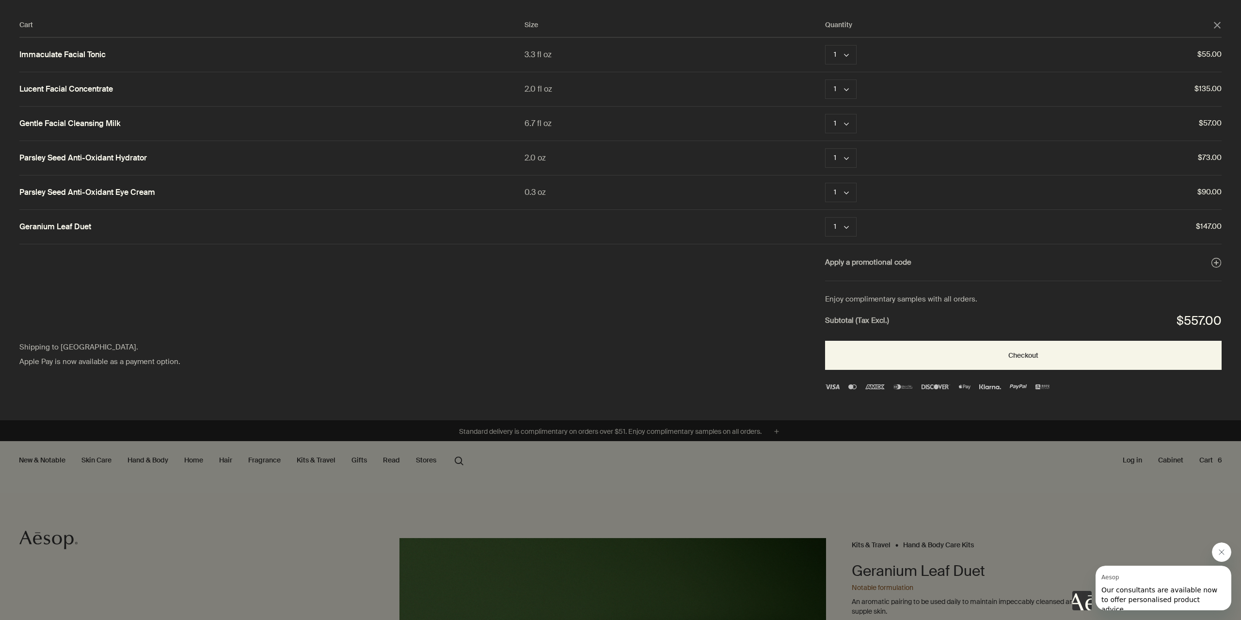
click at [600, 293] on div "Cart Size Quantity close Immaculate Facial Tonic 3.3 fl oz 1 chevron Remove $55…" at bounding box center [630, 210] width 1260 height 420
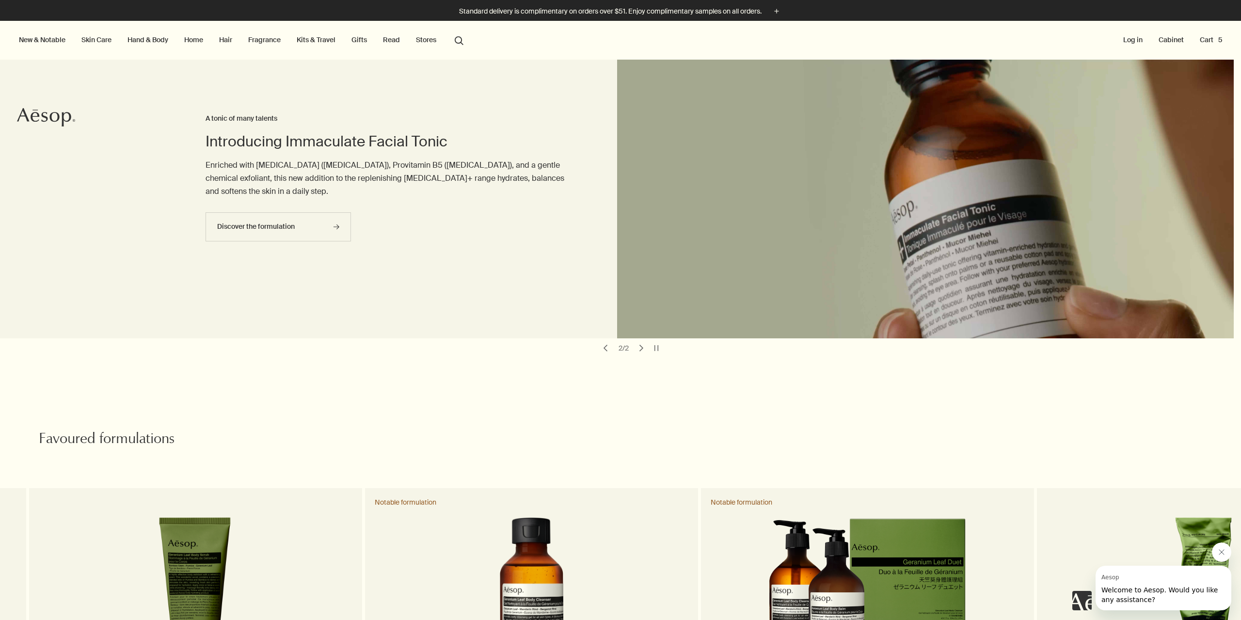
click at [273, 42] on link "Fragrance" at bounding box center [264, 39] width 36 height 13
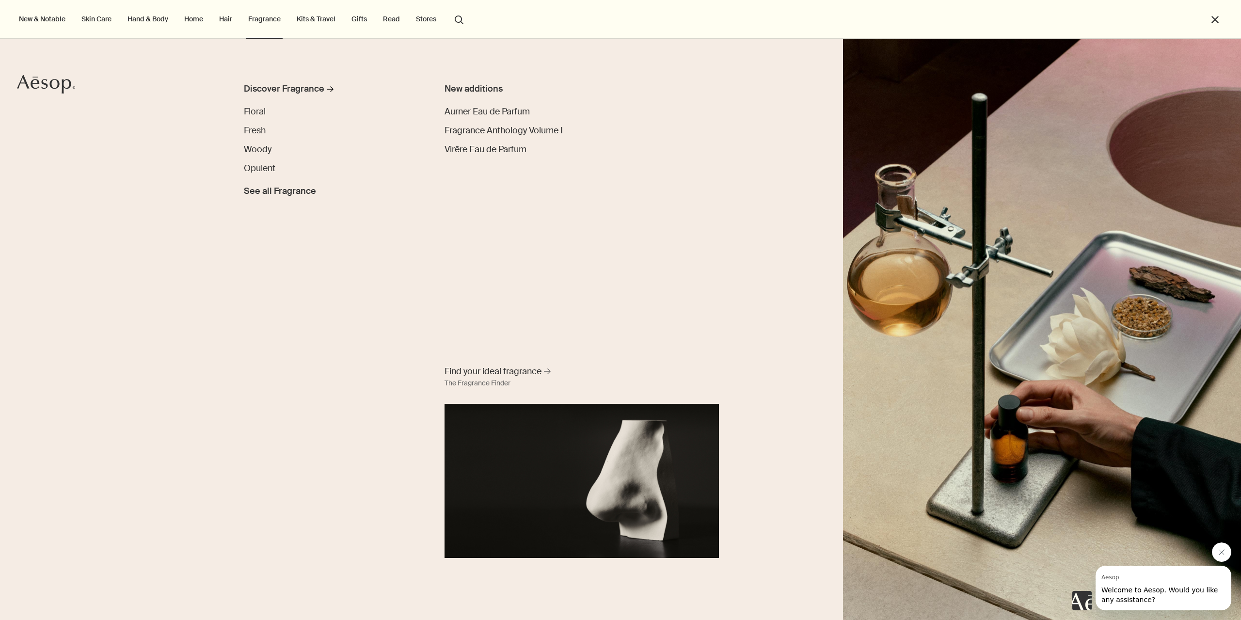
click at [36, 22] on button "New & Notable" at bounding box center [42, 19] width 50 height 13
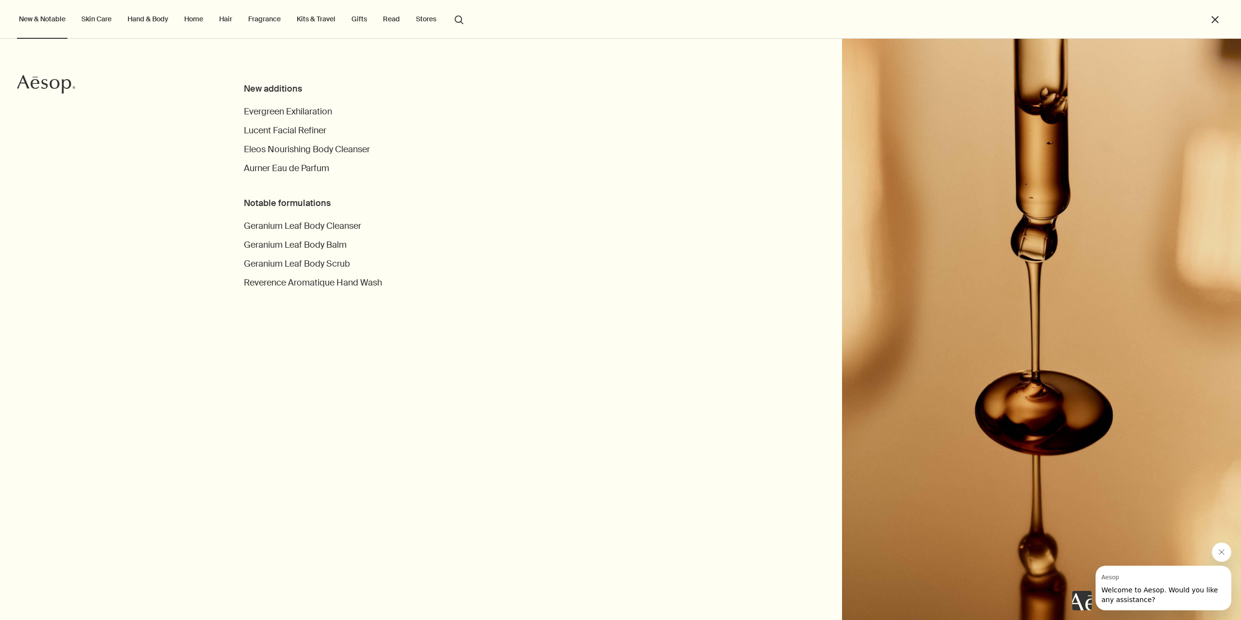
click at [727, 346] on div "New additions Evergreen Exhilaration Lucent Facial Refiner Eleos Nourishing Bod…" at bounding box center [543, 320] width 598 height 476
click at [1209, 14] on ul "New & Notable New additions Evergreen Exhilaration Lucent Facial Refiner Eleos …" at bounding box center [618, 19] width 1202 height 39
click at [1210, 16] on button "close" at bounding box center [1214, 19] width 11 height 11
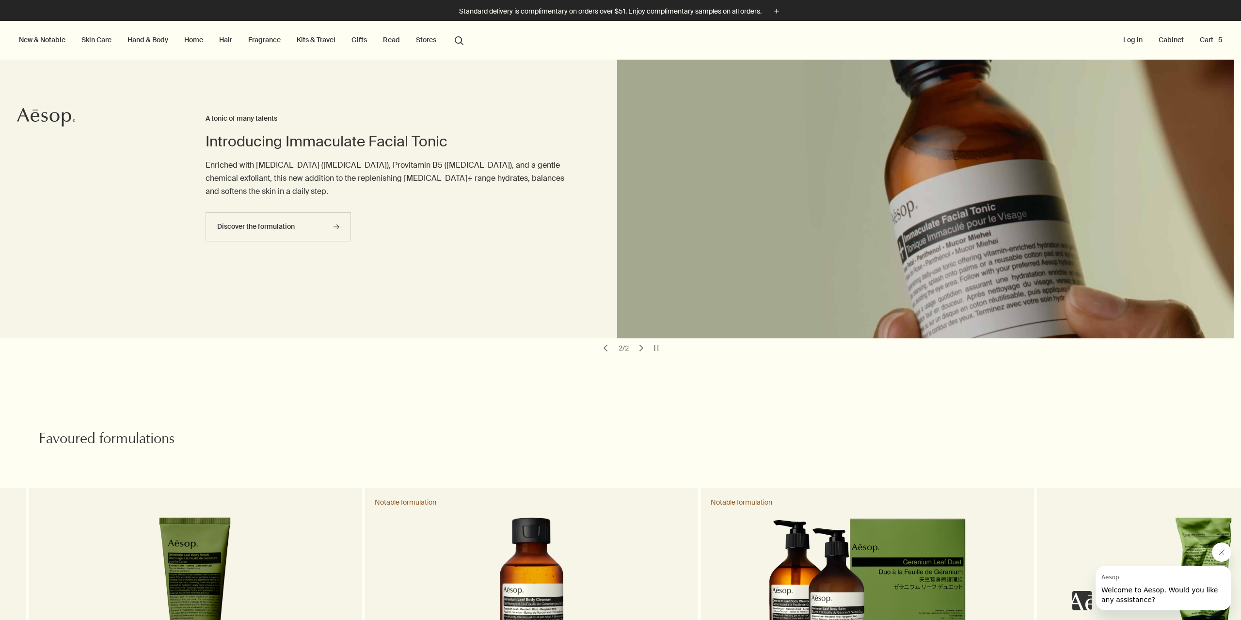
click at [1203, 42] on button "Cart 5" at bounding box center [1211, 39] width 26 height 13
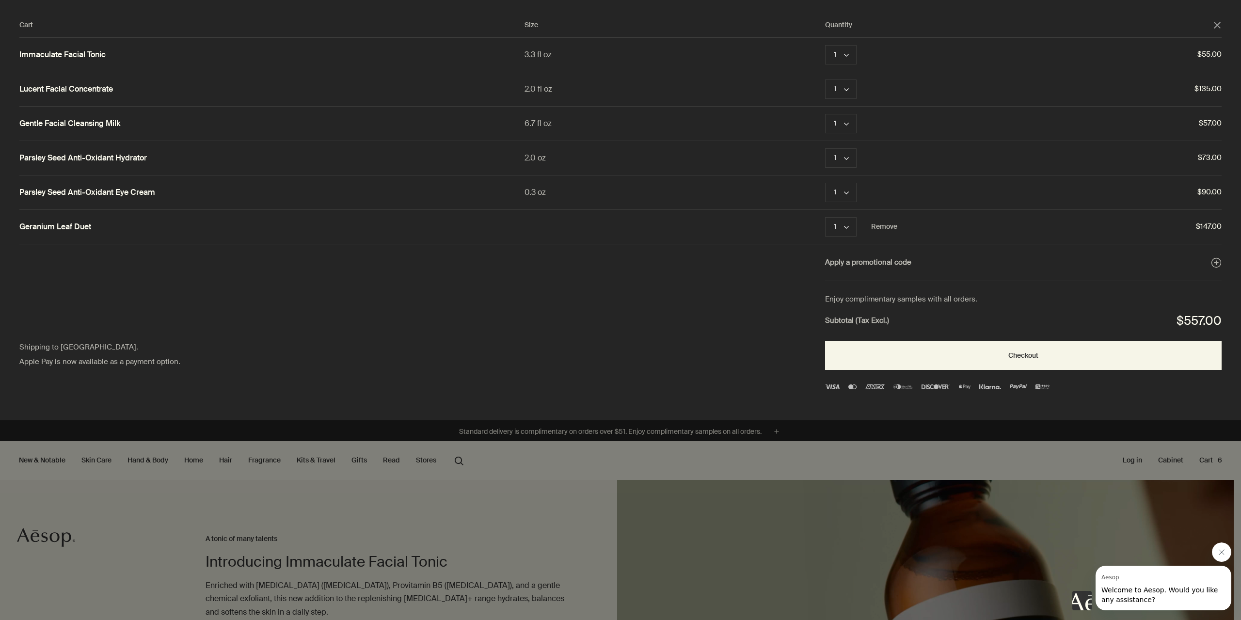
click at [86, 224] on link "Geranium Leaf Duet" at bounding box center [55, 227] width 72 height 10
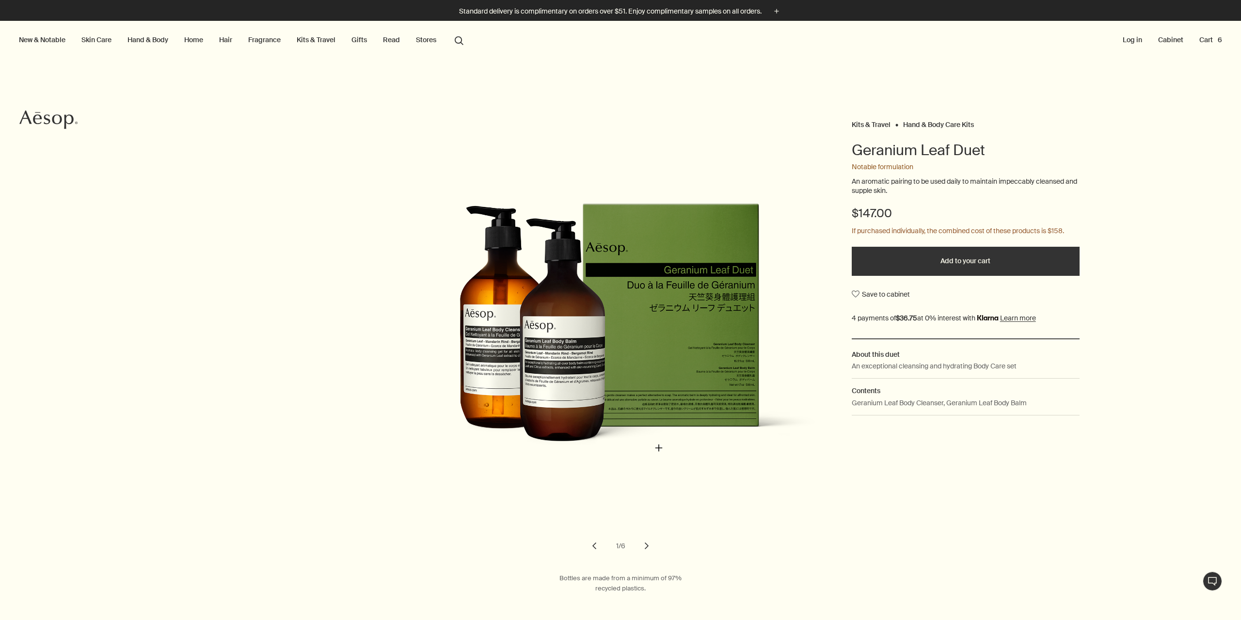
drag, startPoint x: 659, startPoint y: 448, endPoint x: 667, endPoint y: 460, distance: 14.0
click at [667, 460] on img "Geranium Leaf Duet" at bounding box center [624, 331] width 427 height 427
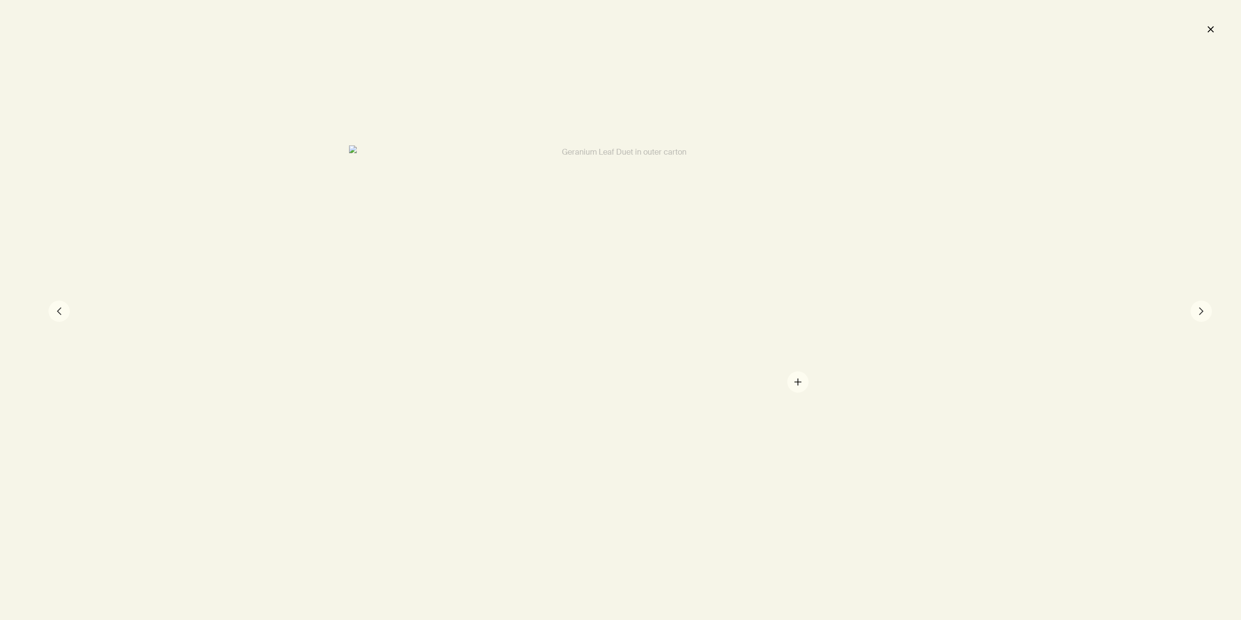
click at [798, 382] on div at bounding box center [620, 310] width 543 height 330
click at [784, 354] on div at bounding box center [546, 285] width 1085 height 659
drag, startPoint x: 768, startPoint y: 351, endPoint x: 776, endPoint y: 350, distance: 8.4
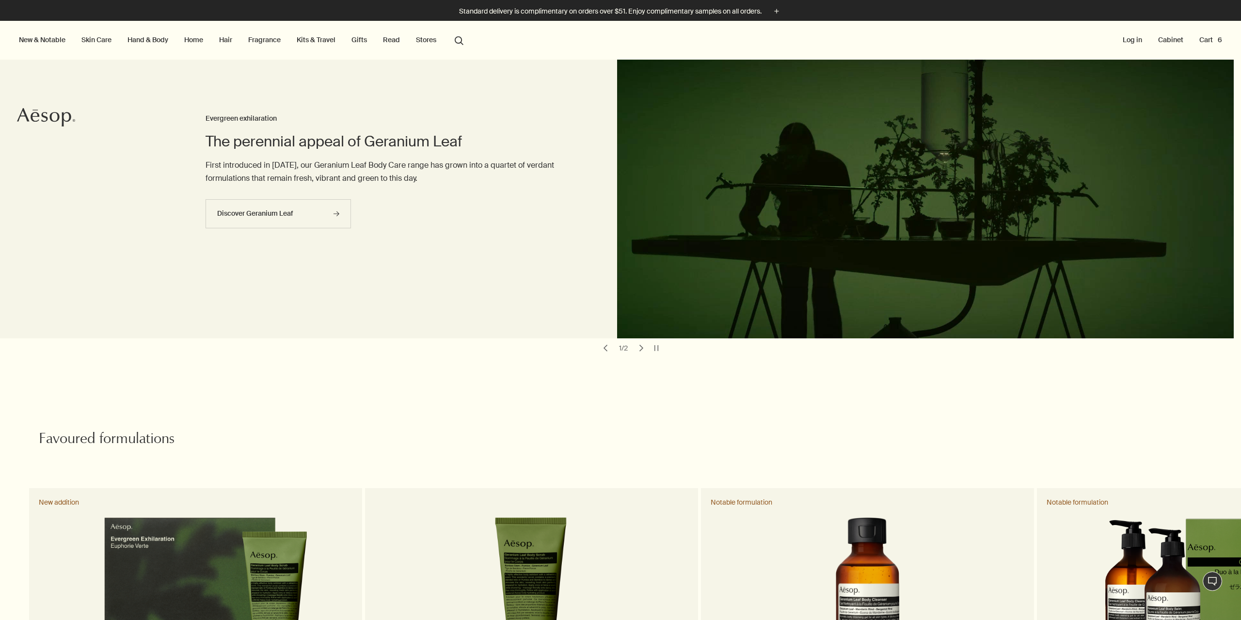
click at [41, 41] on button "New & Notable" at bounding box center [42, 39] width 50 height 13
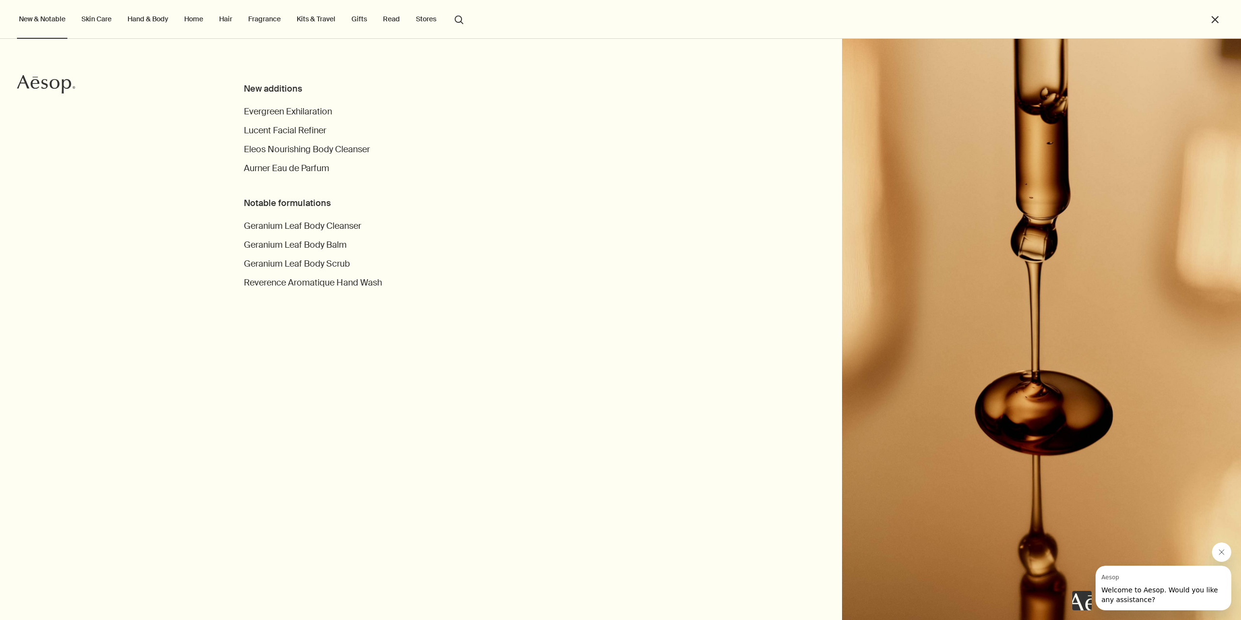
click at [550, 352] on div "New additions Evergreen Exhilaration Lucent Facial Refiner Eleos Nourishing Bod…" at bounding box center [543, 320] width 598 height 476
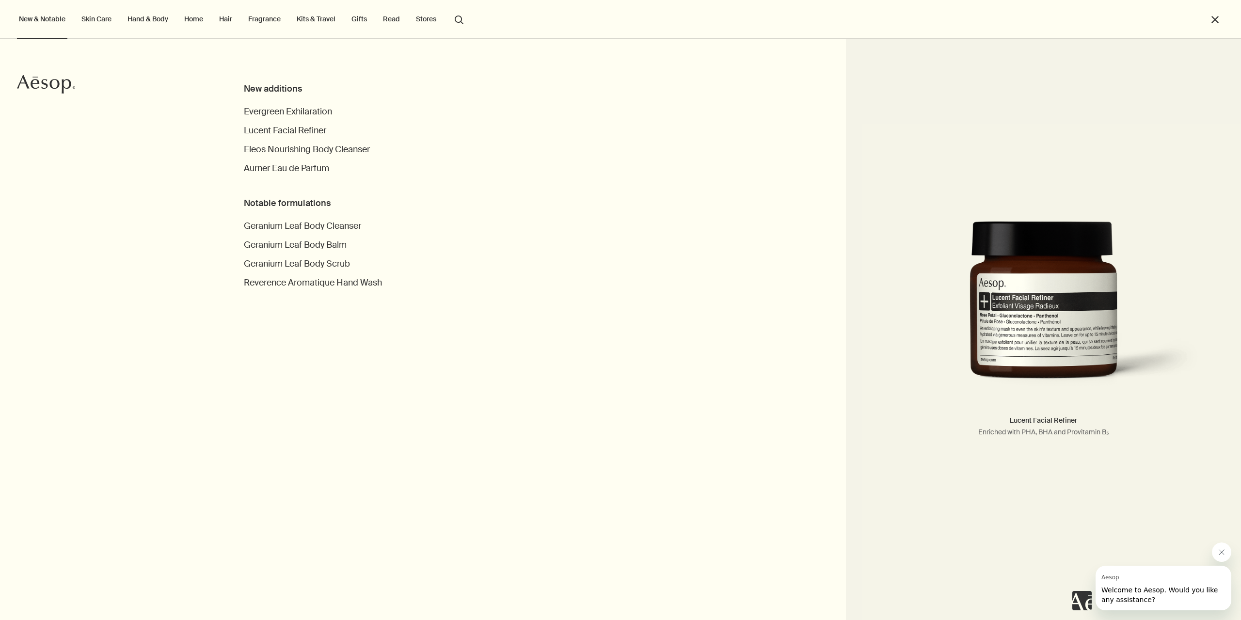
click at [1215, 18] on button "close" at bounding box center [1214, 19] width 11 height 11
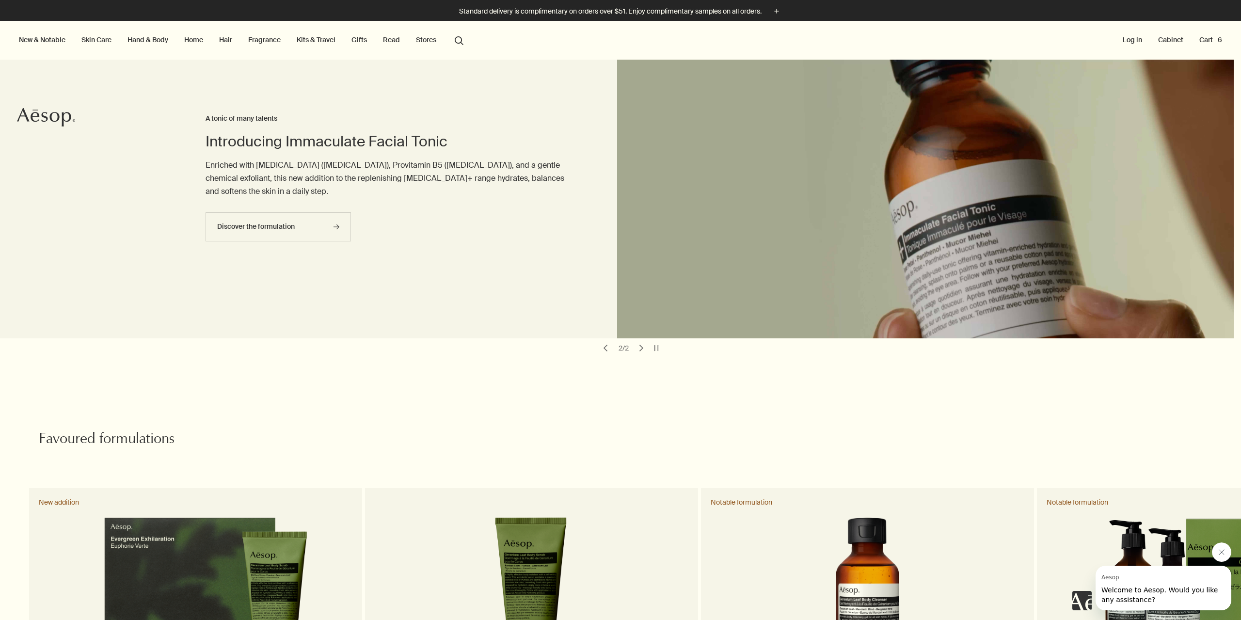
click at [1197, 39] on button "Cart 6" at bounding box center [1210, 39] width 27 height 13
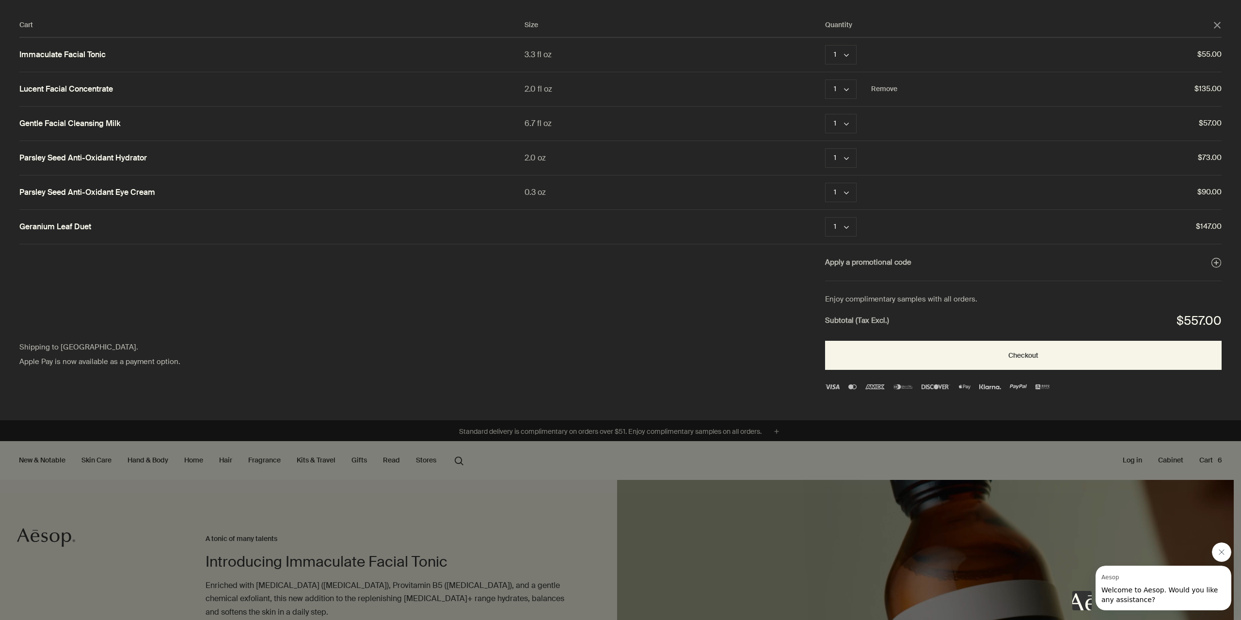
click at [84, 86] on link "Lucent Facial Concentrate" at bounding box center [66, 89] width 94 height 10
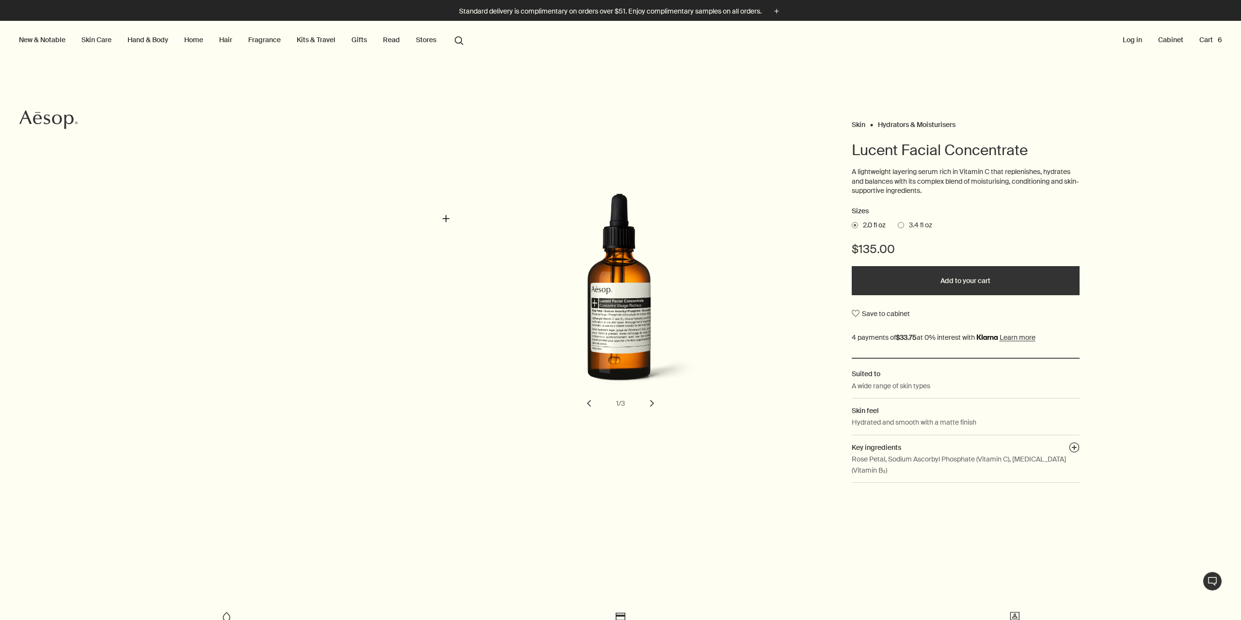
click at [446, 219] on div "Lucent Facial Concentrate" at bounding box center [624, 297] width 411 height 208
drag, startPoint x: 446, startPoint y: 219, endPoint x: 448, endPoint y: 213, distance: 6.3
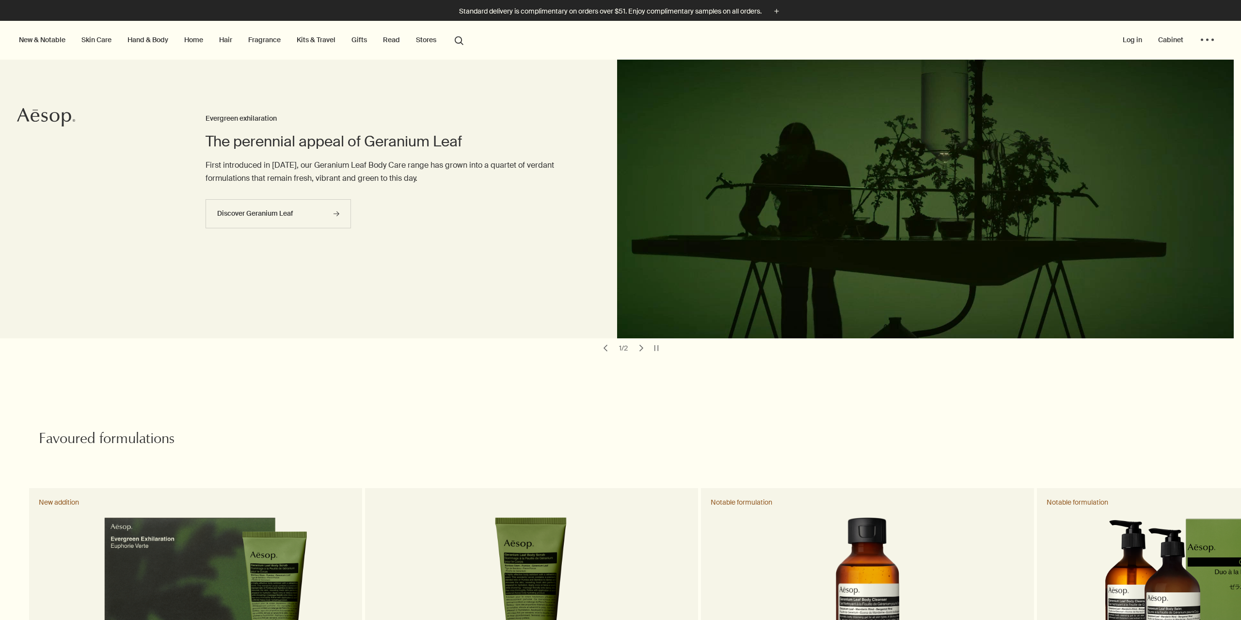
click at [1198, 36] on button "Cart 6 Loading..." at bounding box center [1210, 39] width 27 height 13
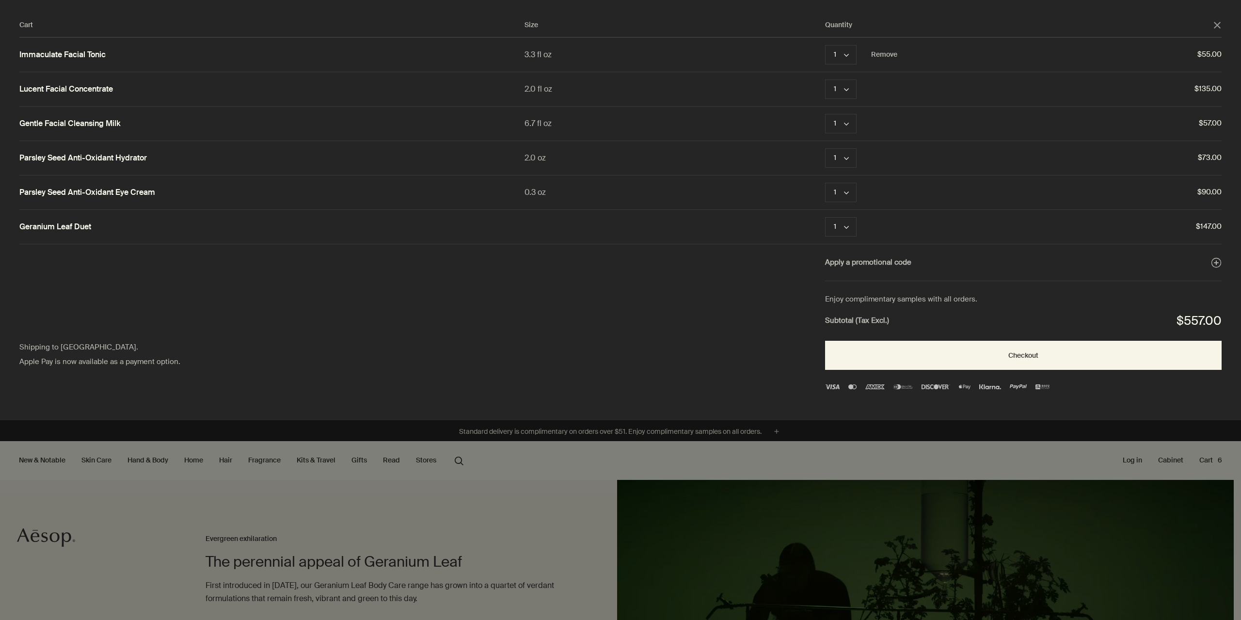
click at [76, 54] on link "Immaculate Facial Tonic" at bounding box center [62, 55] width 86 height 10
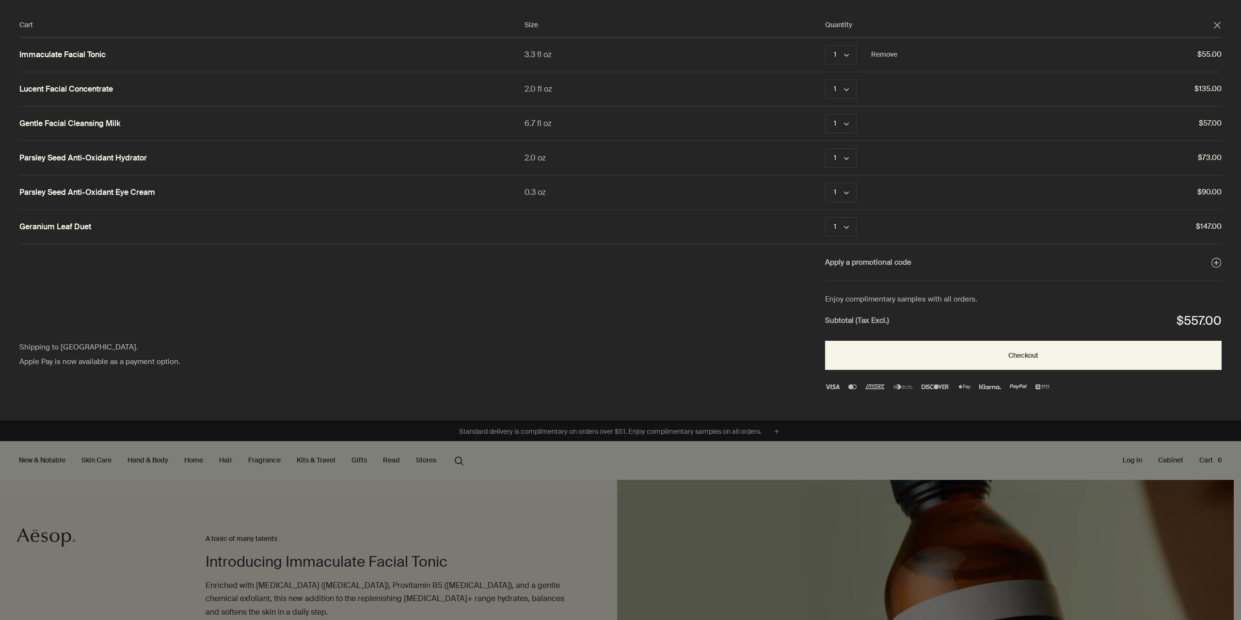
click at [78, 52] on link "Immaculate Facial Tonic" at bounding box center [62, 55] width 86 height 10
